Goal: Task Accomplishment & Management: Use online tool/utility

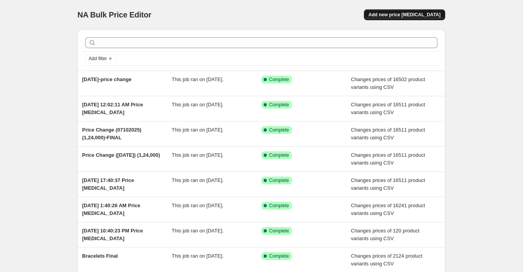
click at [415, 13] on span "Add new price [MEDICAL_DATA]" at bounding box center [405, 15] width 72 height 6
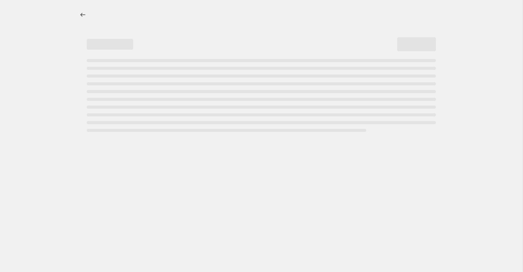
select select "percentage"
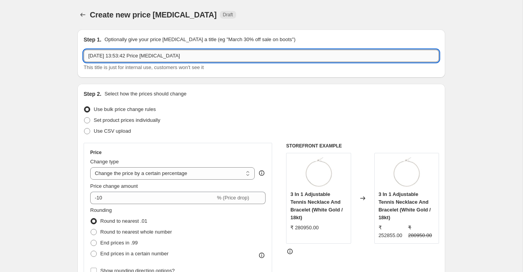
click at [142, 57] on input "15 Oct 2025, 13:53:42 Price change job" at bounding box center [262, 56] width 356 height 12
type input "15/10/25 Price change job"
click at [107, 134] on span "Use CSV upload" at bounding box center [112, 131] width 37 height 8
click at [84, 128] on input "Use CSV upload" at bounding box center [84, 128] width 0 height 0
radio input "true"
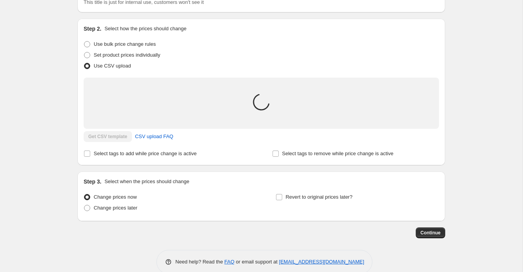
scroll to position [78, 0]
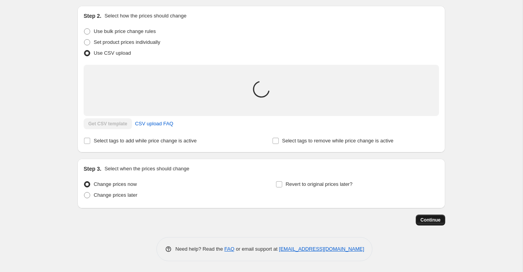
click at [426, 220] on span "Continue" at bounding box center [431, 220] width 20 height 6
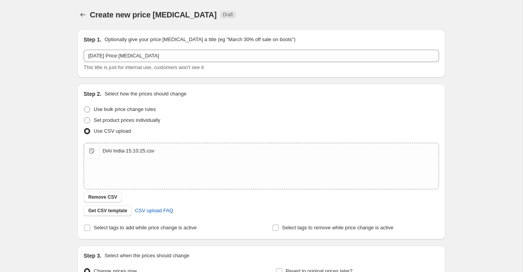
scroll to position [87, 0]
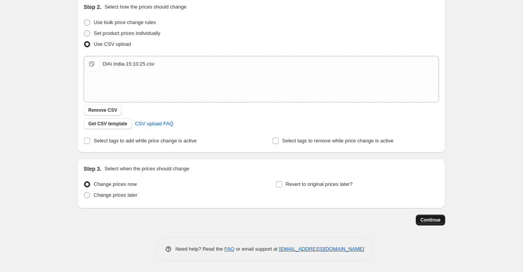
click at [435, 220] on span "Continue" at bounding box center [431, 220] width 20 height 6
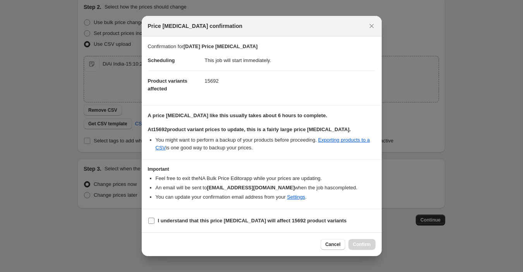
click at [159, 220] on b "I understand that this price change job will affect 15692 product variants" at bounding box center [252, 220] width 189 height 6
click at [155, 220] on input "I understand that this price change job will affect 15692 product variants" at bounding box center [151, 220] width 6 height 6
checkbox input "true"
click at [363, 242] on span "Confirm" at bounding box center [362, 244] width 18 height 6
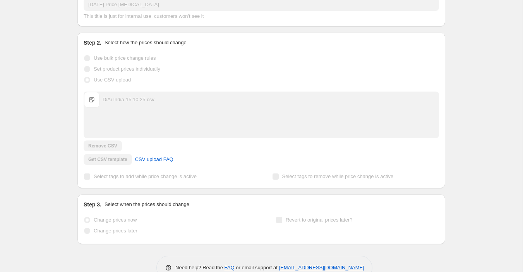
scroll to position [107, 0]
click at [64, 45] on div "15/10/25 Price change job. This page is ready 15/10/25 Price change job Info Pa…" at bounding box center [261, 92] width 523 height 398
